Goal: Transaction & Acquisition: Download file/media

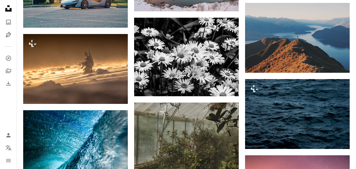
scroll to position [10261, 0]
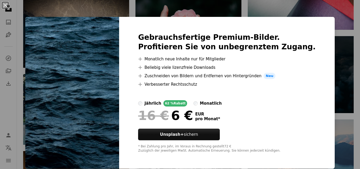
click at [335, 11] on div "An X shape Gebrauchsfertige Premium-Bilder. Profitieren Sie von unbegrenztem Zu…" at bounding box center [180, 84] width 360 height 169
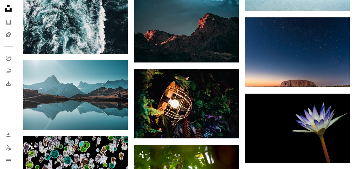
scroll to position [14114, 0]
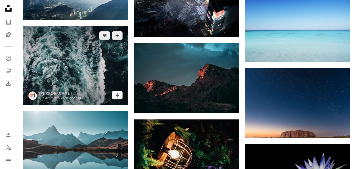
click at [115, 95] on link "Arrow pointing down" at bounding box center [117, 95] width 11 height 8
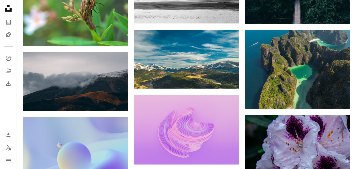
scroll to position [20227, 0]
